Goal: Information Seeking & Learning: Learn about a topic

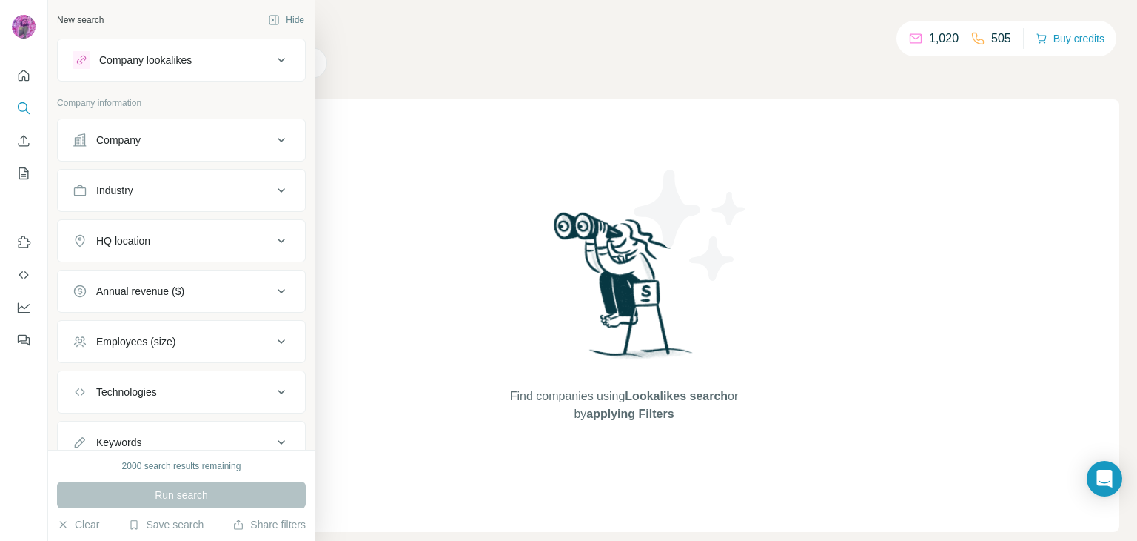
click at [99, 57] on div "Company lookalikes" at bounding box center [145, 60] width 93 height 15
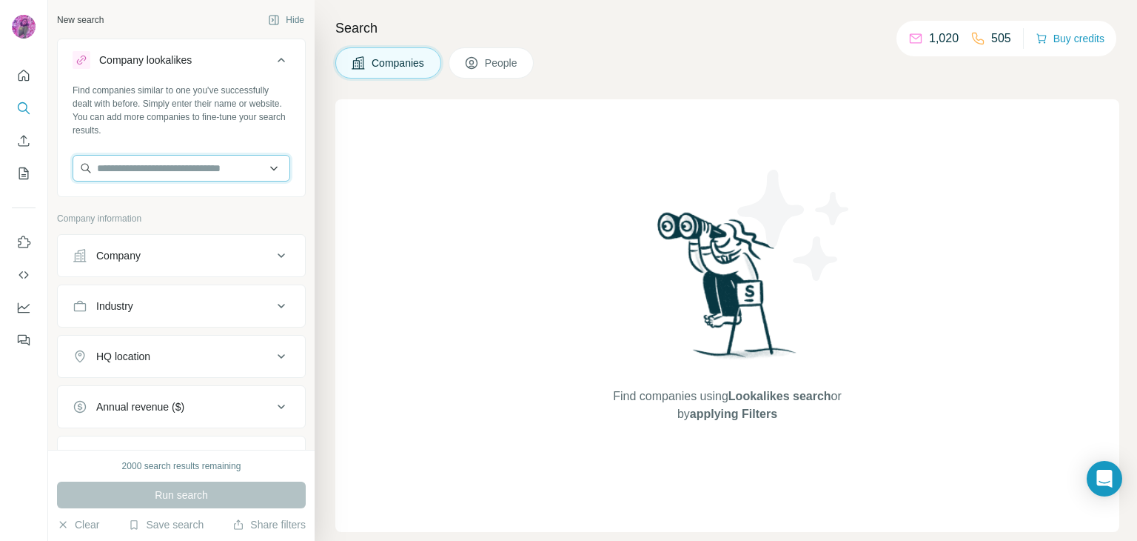
click at [142, 173] on input "text" at bounding box center [182, 168] width 218 height 27
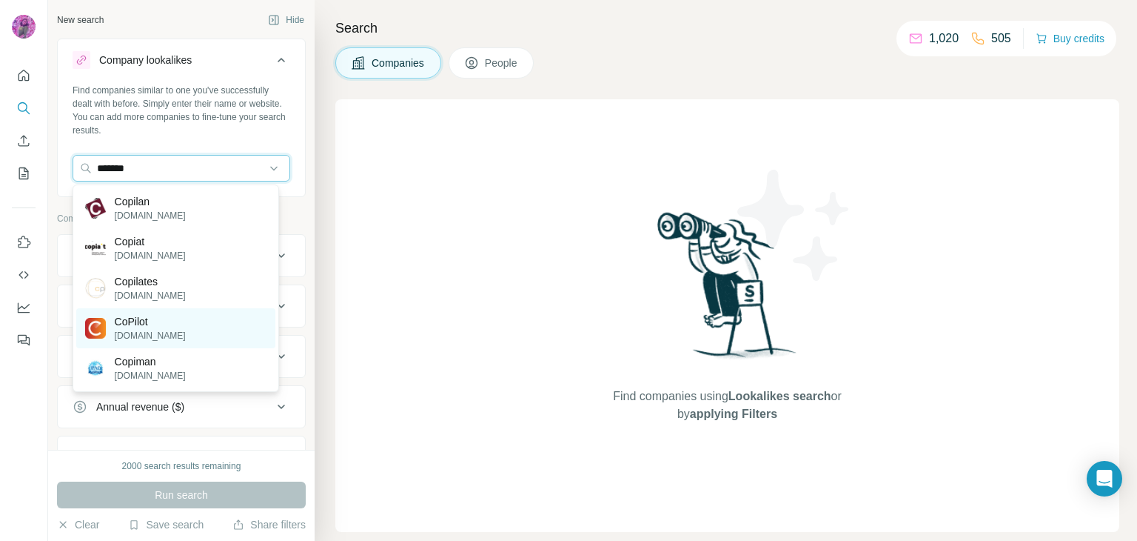
type input "*******"
click at [142, 324] on p "CoPilot" at bounding box center [150, 321] width 71 height 15
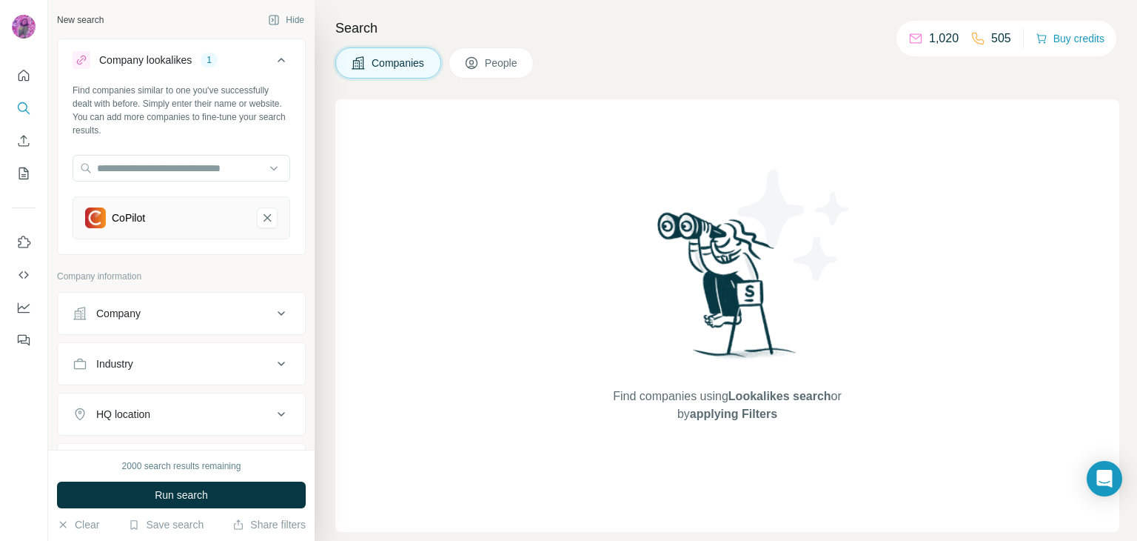
click at [190, 492] on span "Run search" at bounding box center [181, 494] width 53 height 15
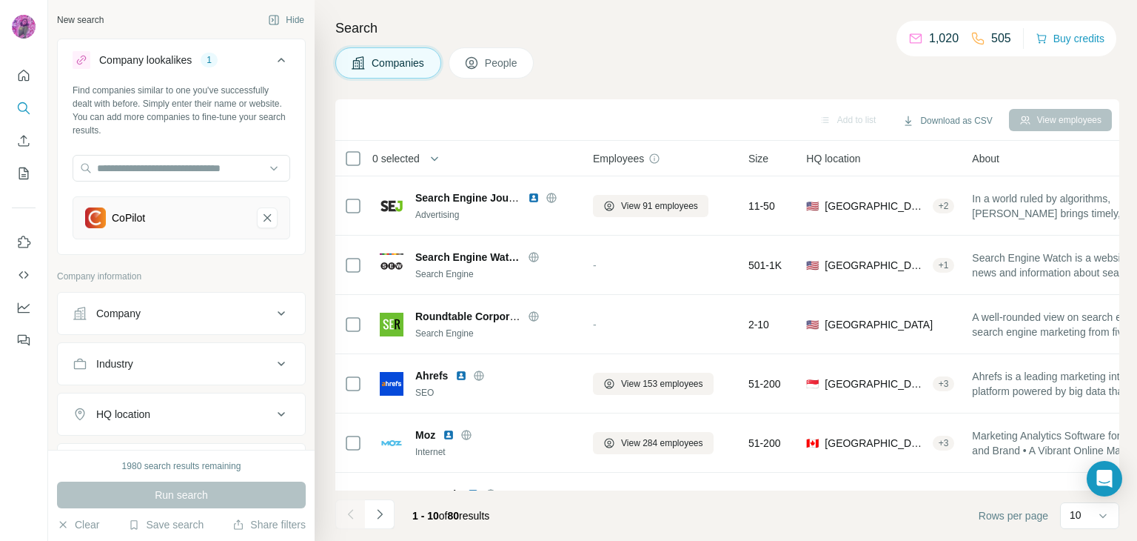
click at [196, 314] on div "Company" at bounding box center [173, 313] width 200 height 15
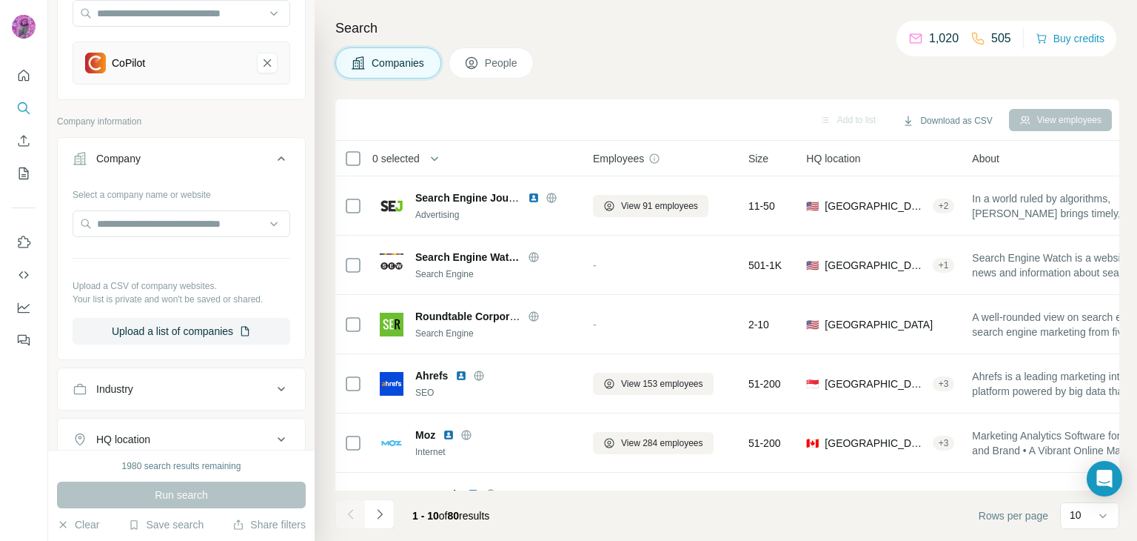
scroll to position [173, 0]
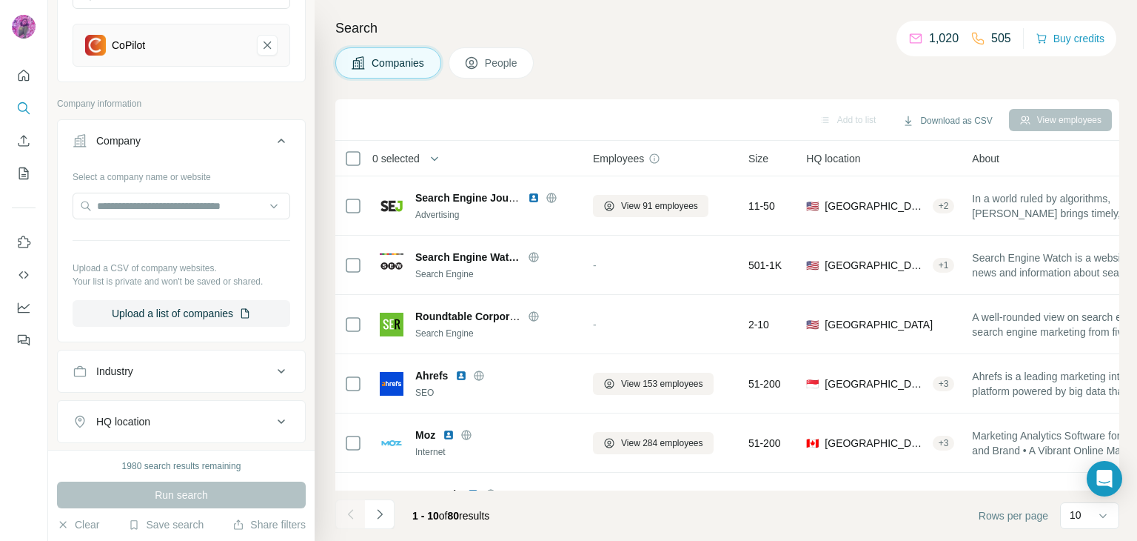
click at [162, 370] on div "Industry" at bounding box center [173, 371] width 200 height 15
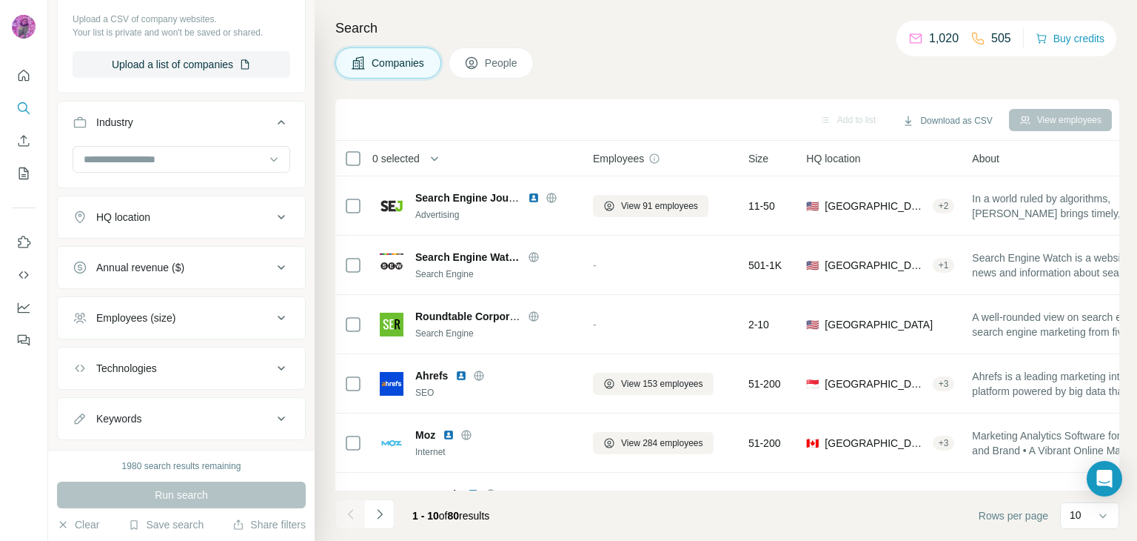
scroll to position [450, 0]
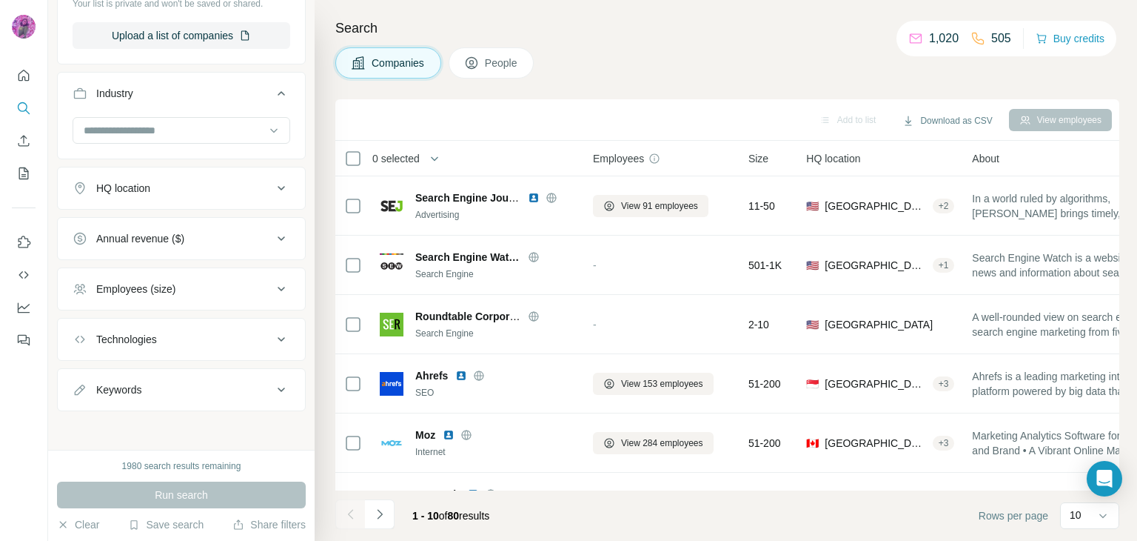
click at [165, 336] on div "Technologies" at bounding box center [173, 339] width 200 height 15
click at [157, 370] on input "text" at bounding box center [182, 376] width 218 height 27
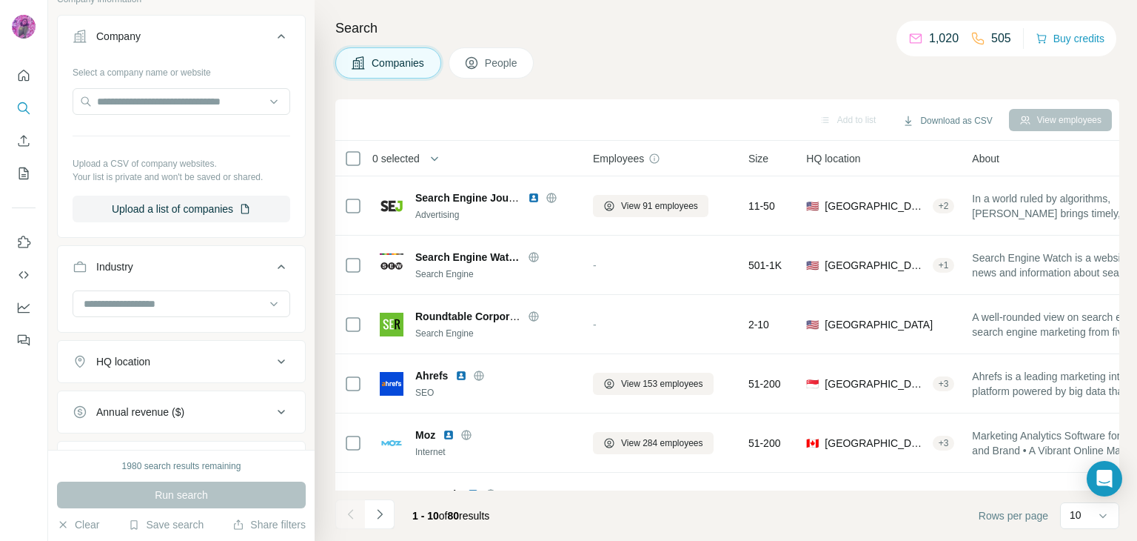
scroll to position [104, 0]
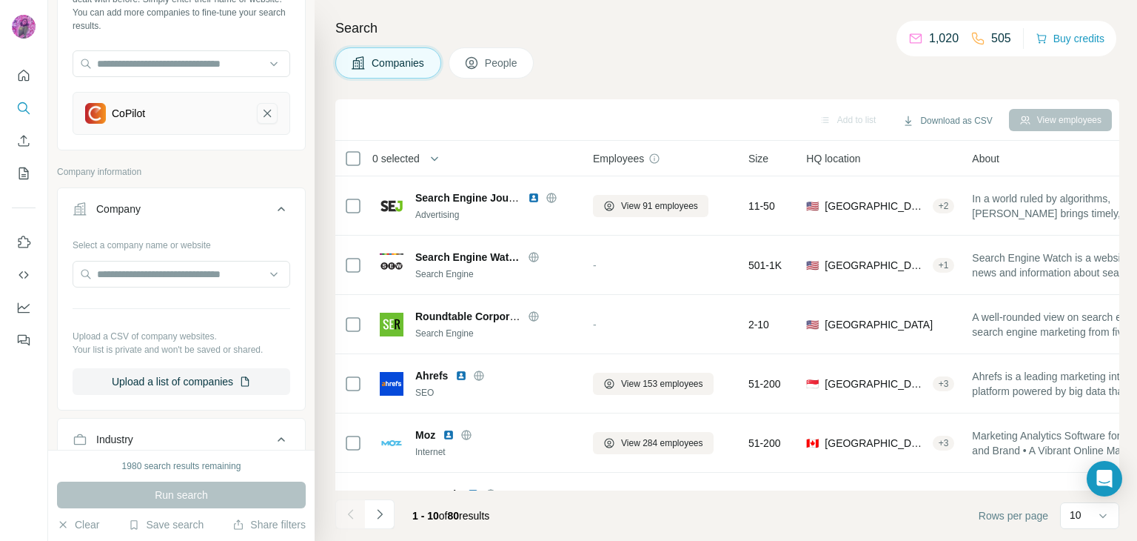
type input "*******"
click at [264, 112] on icon "CoPilot-remove-button" at bounding box center [267, 113] width 7 height 7
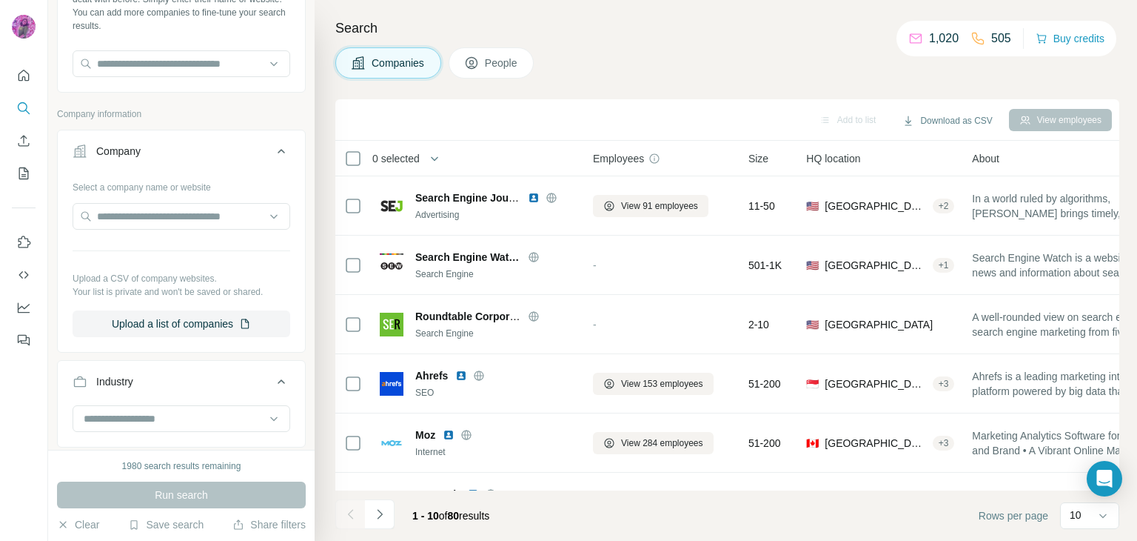
scroll to position [277, 0]
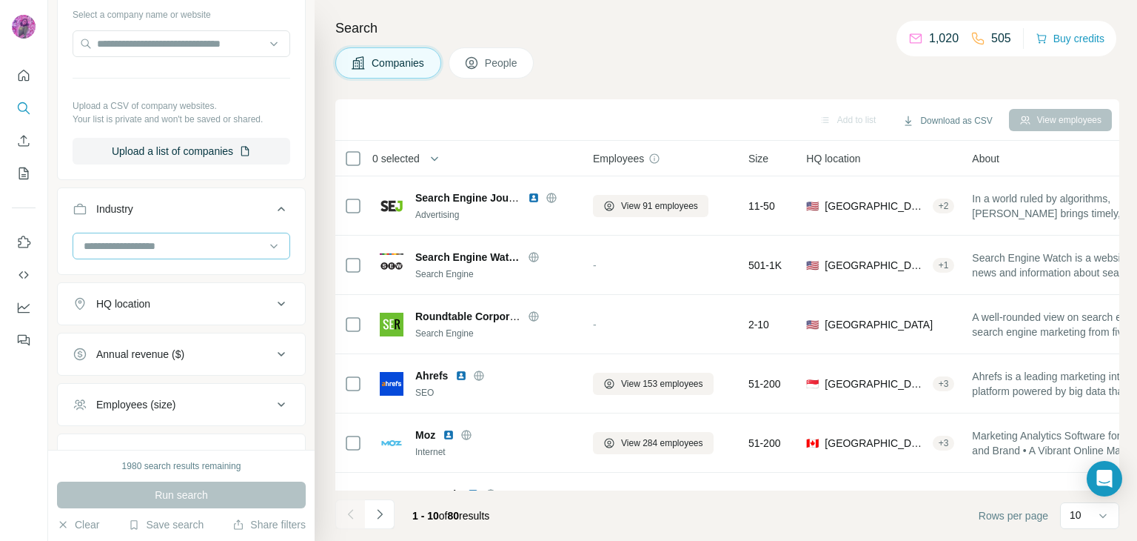
click at [148, 240] on input at bounding box center [173, 246] width 183 height 16
type input "*"
click at [272, 203] on icon at bounding box center [281, 209] width 18 height 18
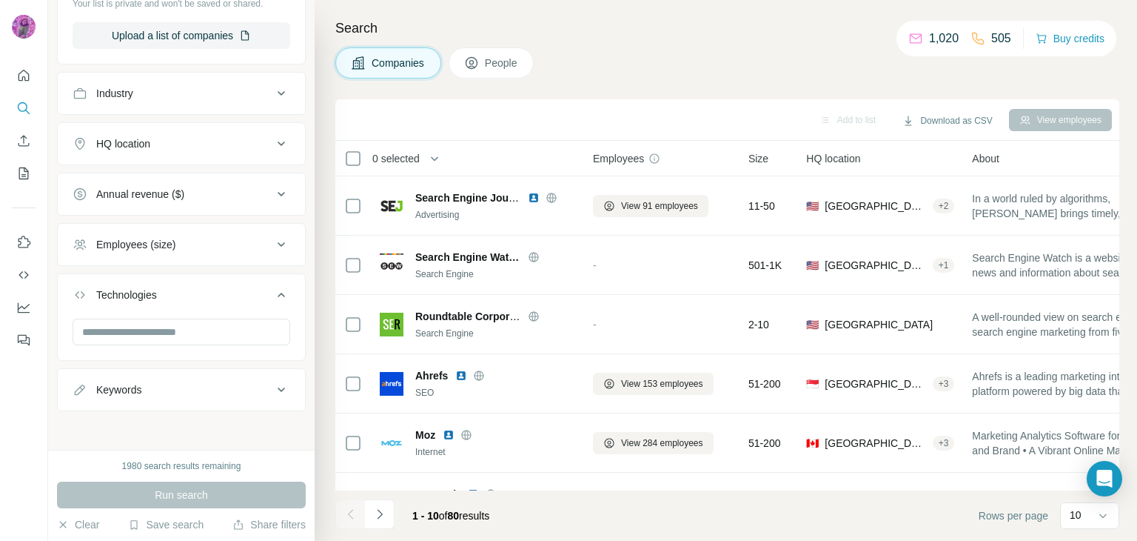
click at [112, 283] on button "Technologies" at bounding box center [181, 297] width 247 height 41
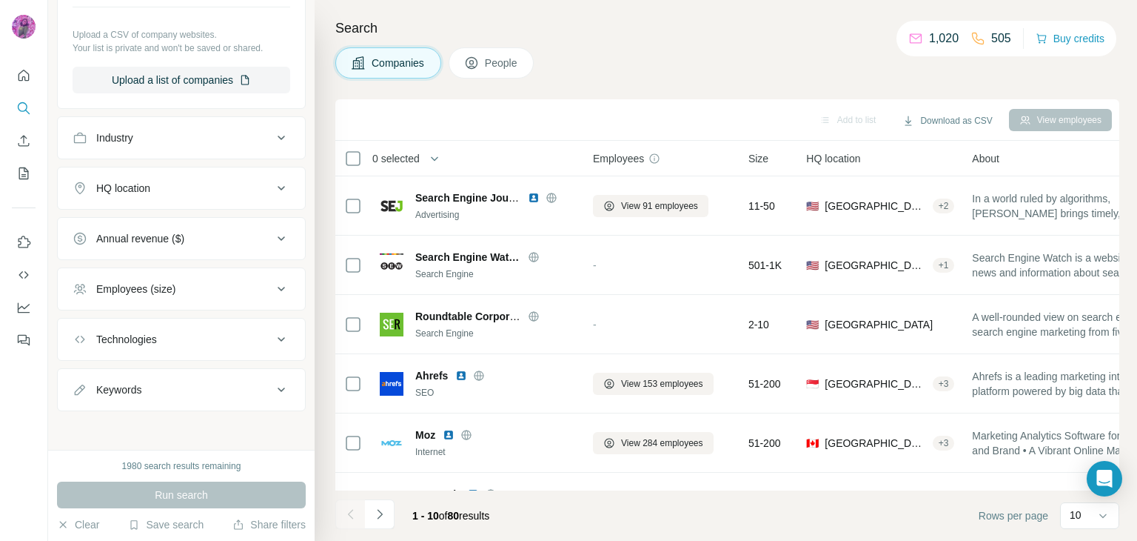
click at [139, 332] on div "Technologies" at bounding box center [126, 339] width 61 height 15
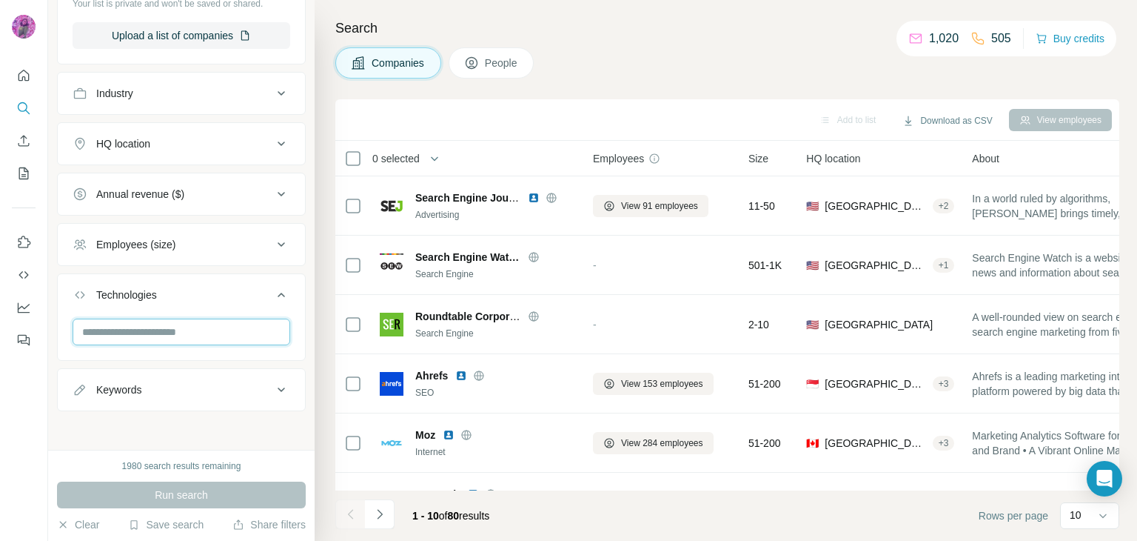
click at [138, 329] on input "text" at bounding box center [182, 331] width 218 height 27
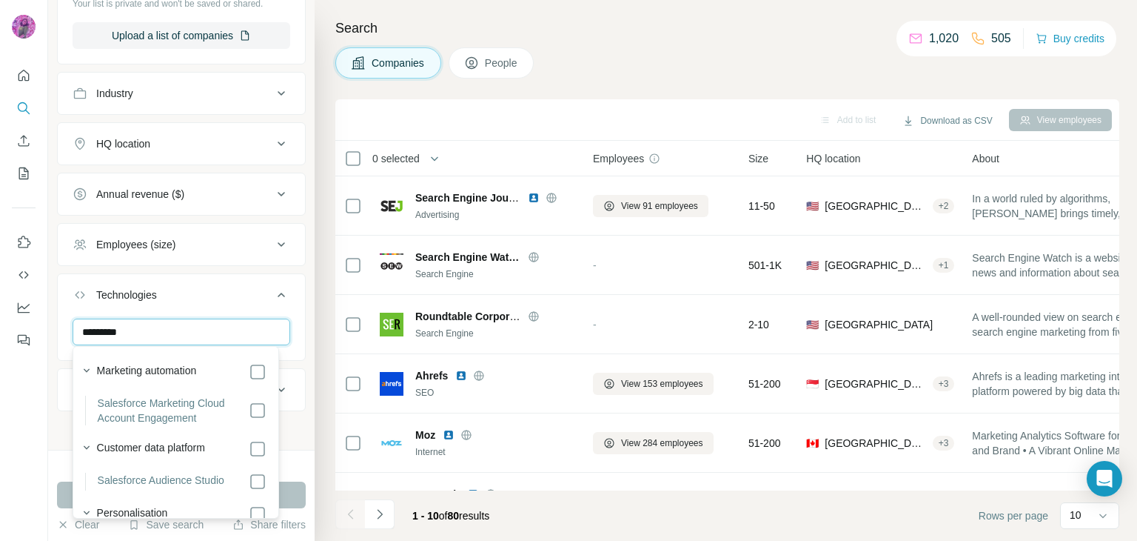
type input "**********"
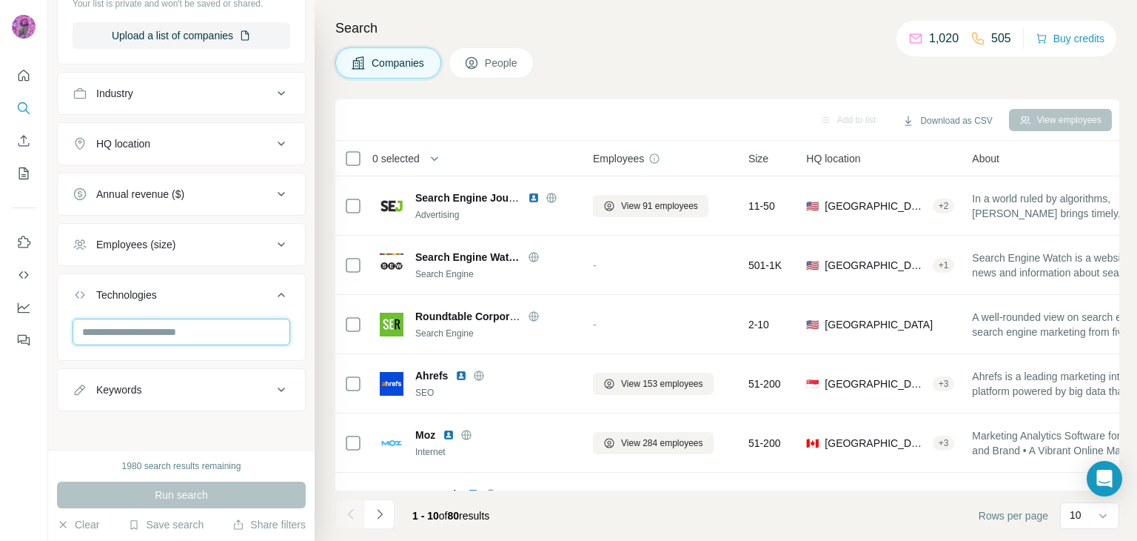
click at [190, 332] on input "text" at bounding box center [182, 331] width 218 height 27
type input "*****"
drag, startPoint x: 126, startPoint y: 335, endPoint x: 2, endPoint y: 323, distance: 124.3
click at [0, 323] on div "New search Hide Company lookalikes Find companies similar to one you've success…" at bounding box center [568, 270] width 1137 height 541
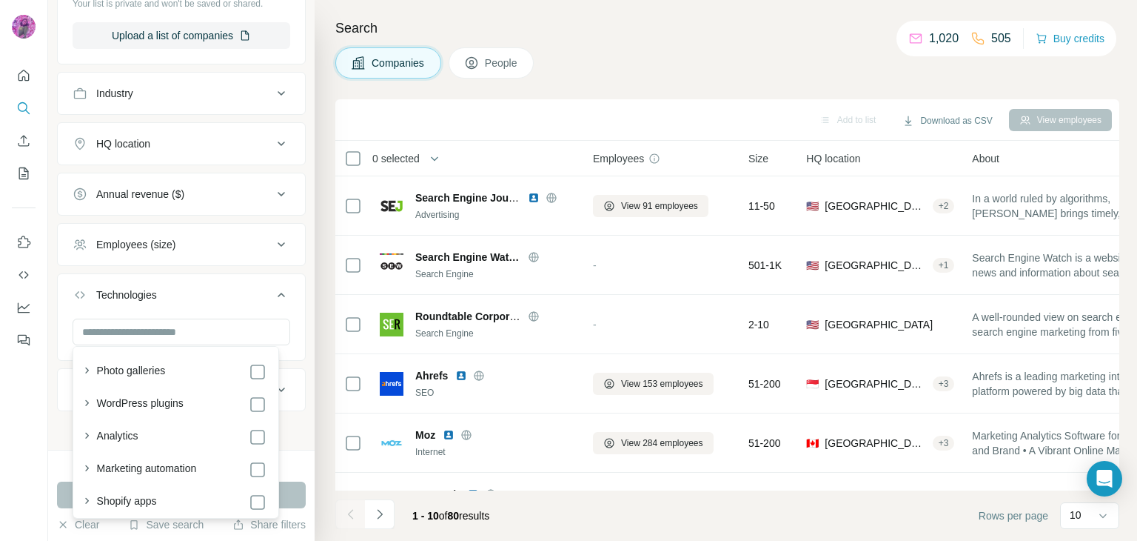
click at [152, 330] on input "text" at bounding box center [182, 331] width 218 height 27
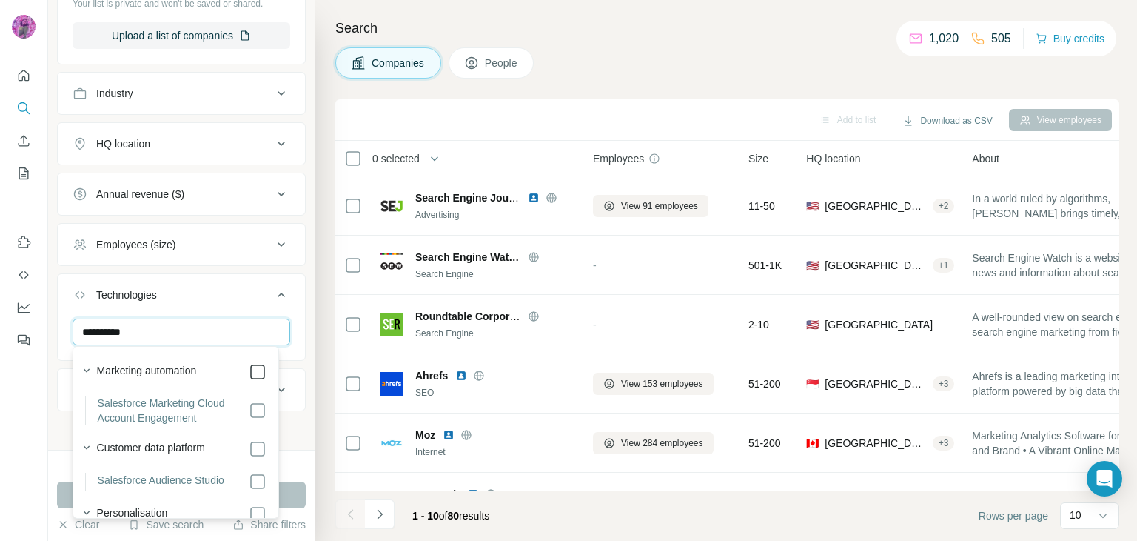
type input "**********"
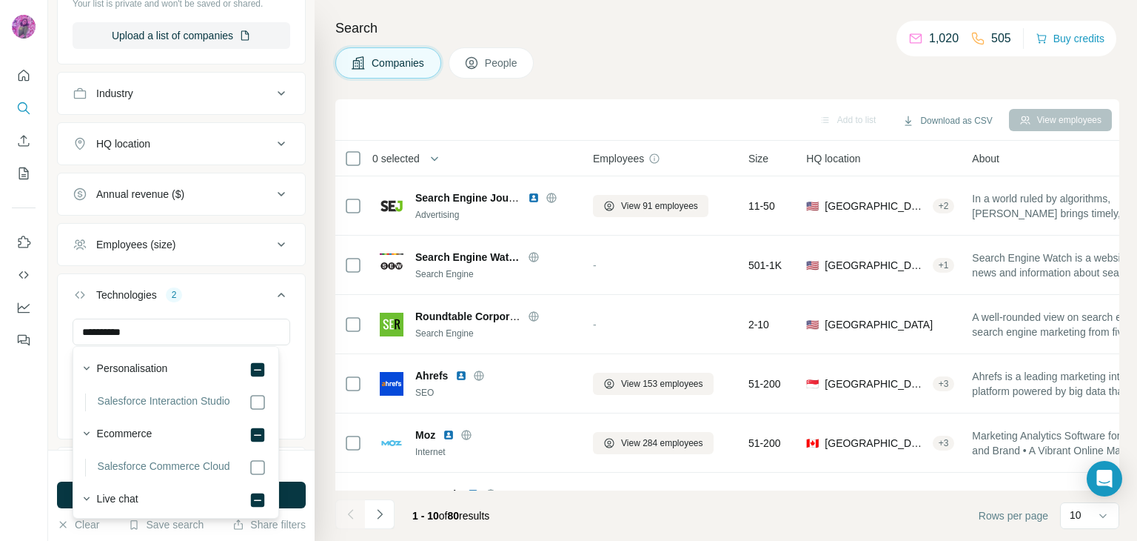
scroll to position [153, 0]
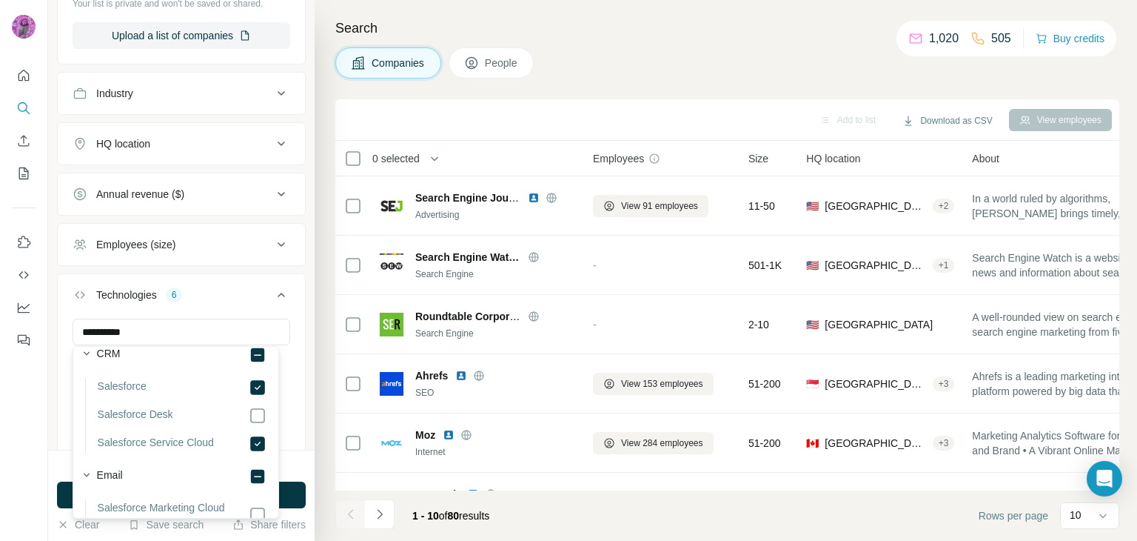
scroll to position [390, 0]
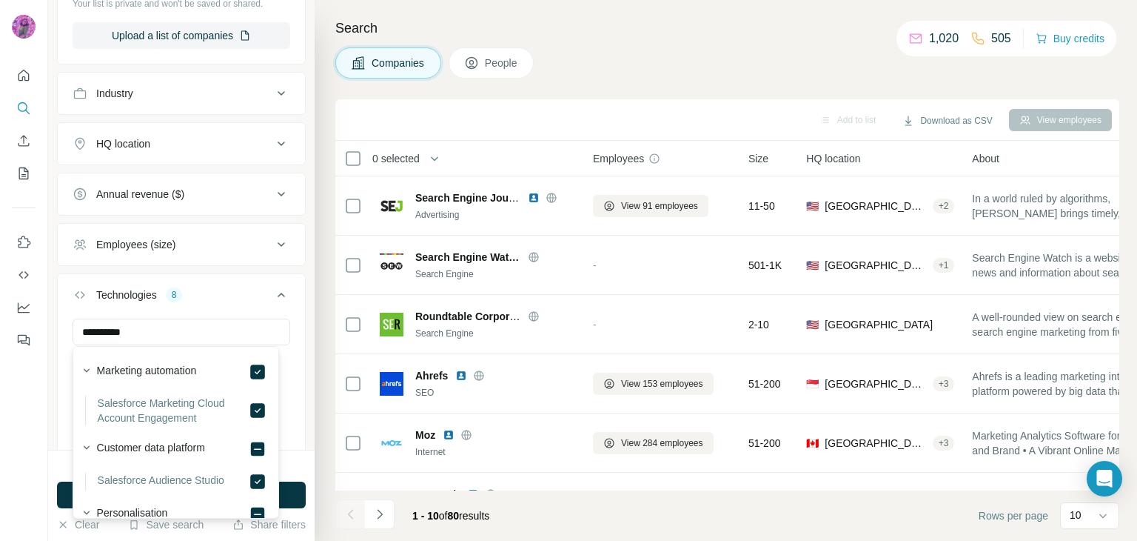
click at [0, 383] on div at bounding box center [24, 270] width 48 height 541
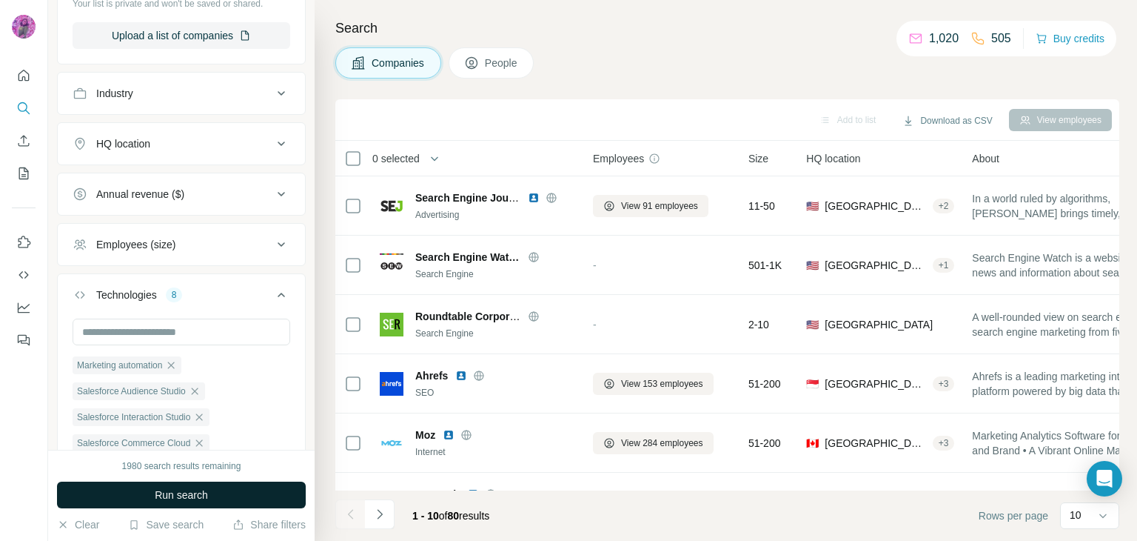
click at [187, 492] on span "Run search" at bounding box center [181, 494] width 53 height 15
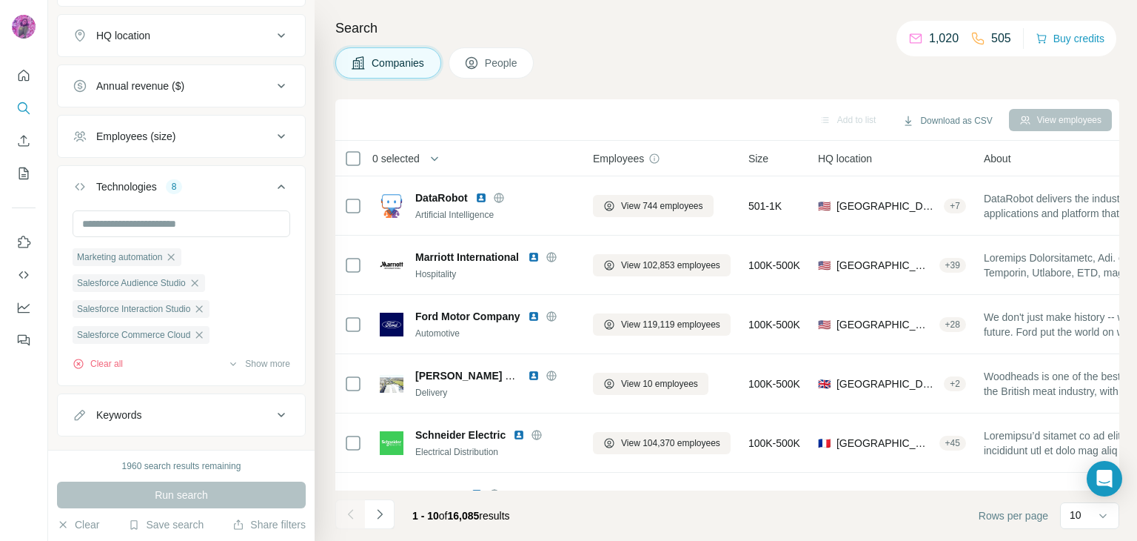
scroll to position [526, 0]
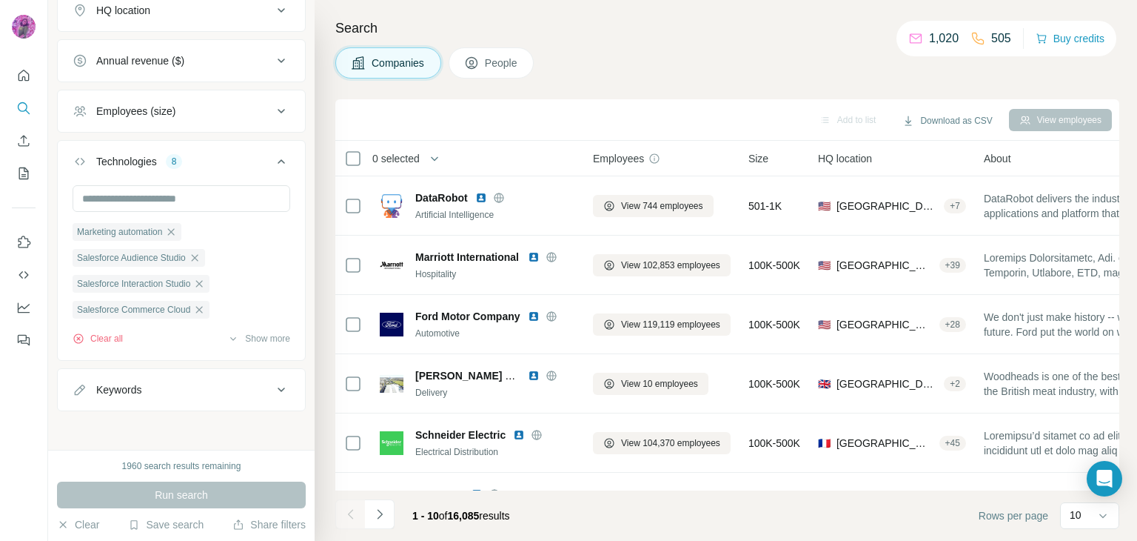
click at [275, 384] on icon at bounding box center [281, 390] width 18 height 18
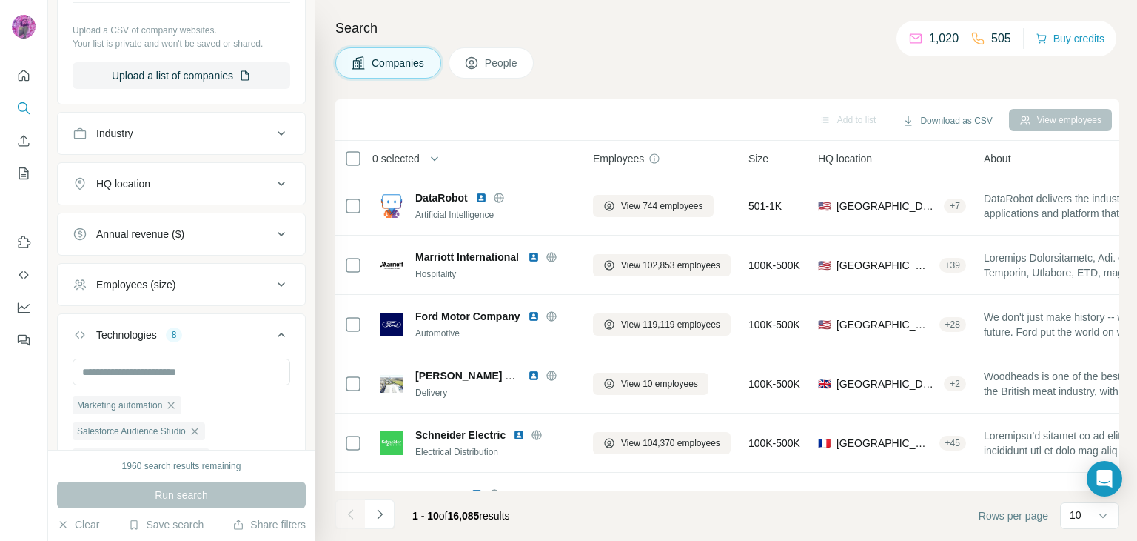
click at [204, 278] on div "Employees (size)" at bounding box center [173, 284] width 200 height 15
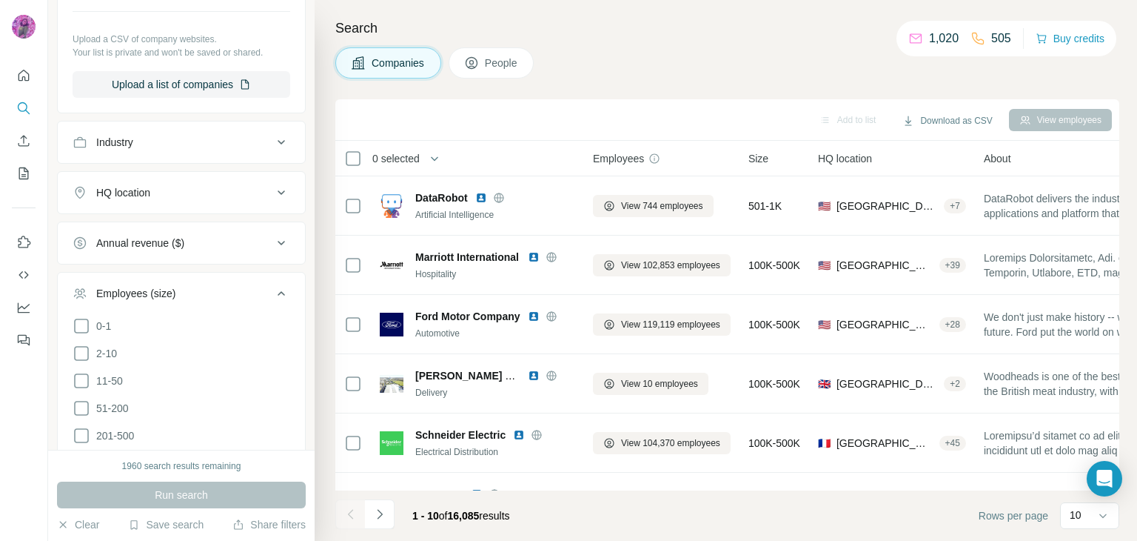
scroll to position [0, 0]
